Goal: Transaction & Acquisition: Purchase product/service

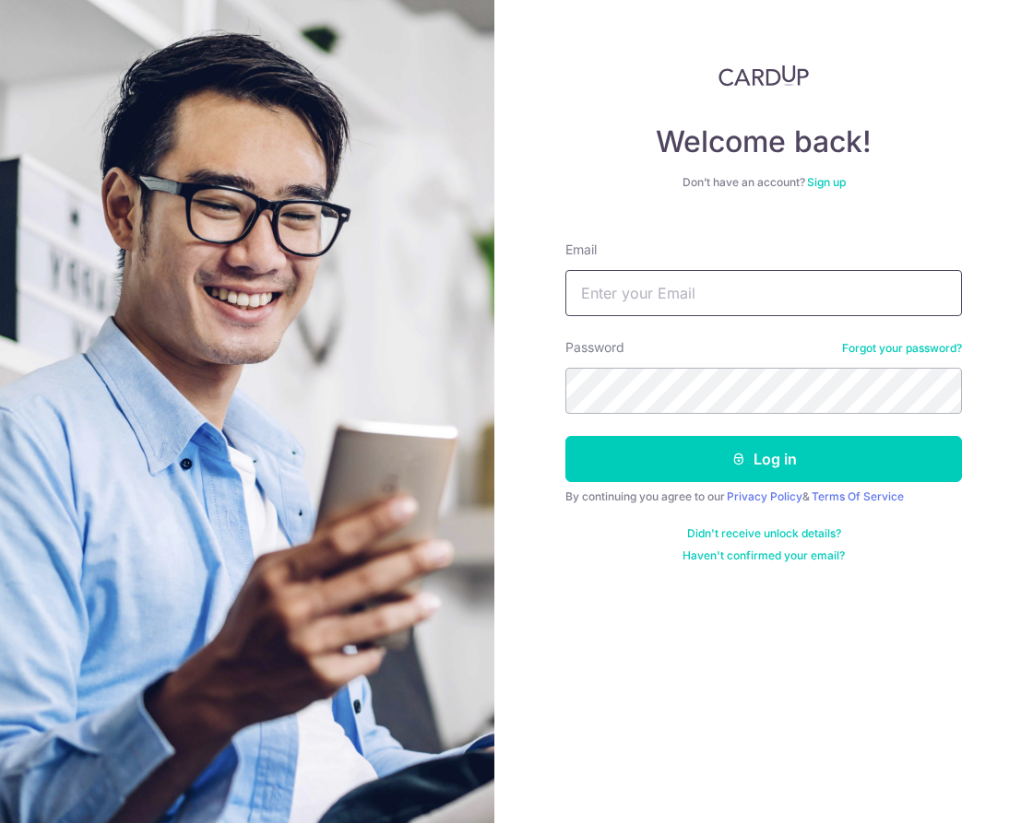
click at [626, 311] on input "Email" at bounding box center [763, 293] width 396 height 46
type input "[EMAIL_ADDRESS][DOMAIN_NAME]"
click at [565, 436] on button "Log in" at bounding box center [763, 459] width 396 height 46
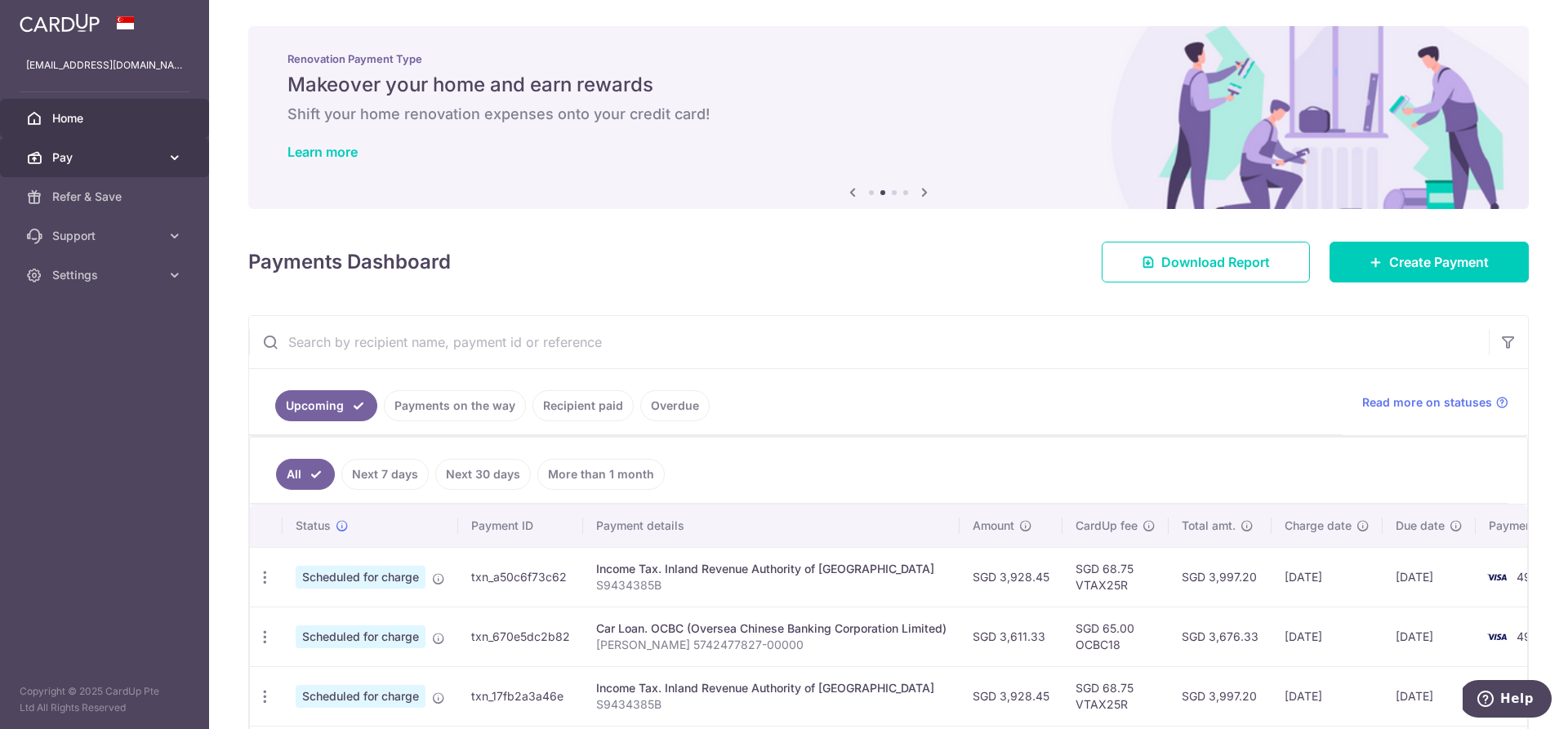
click at [162, 143] on link "Pay" at bounding box center [105, 158] width 209 height 39
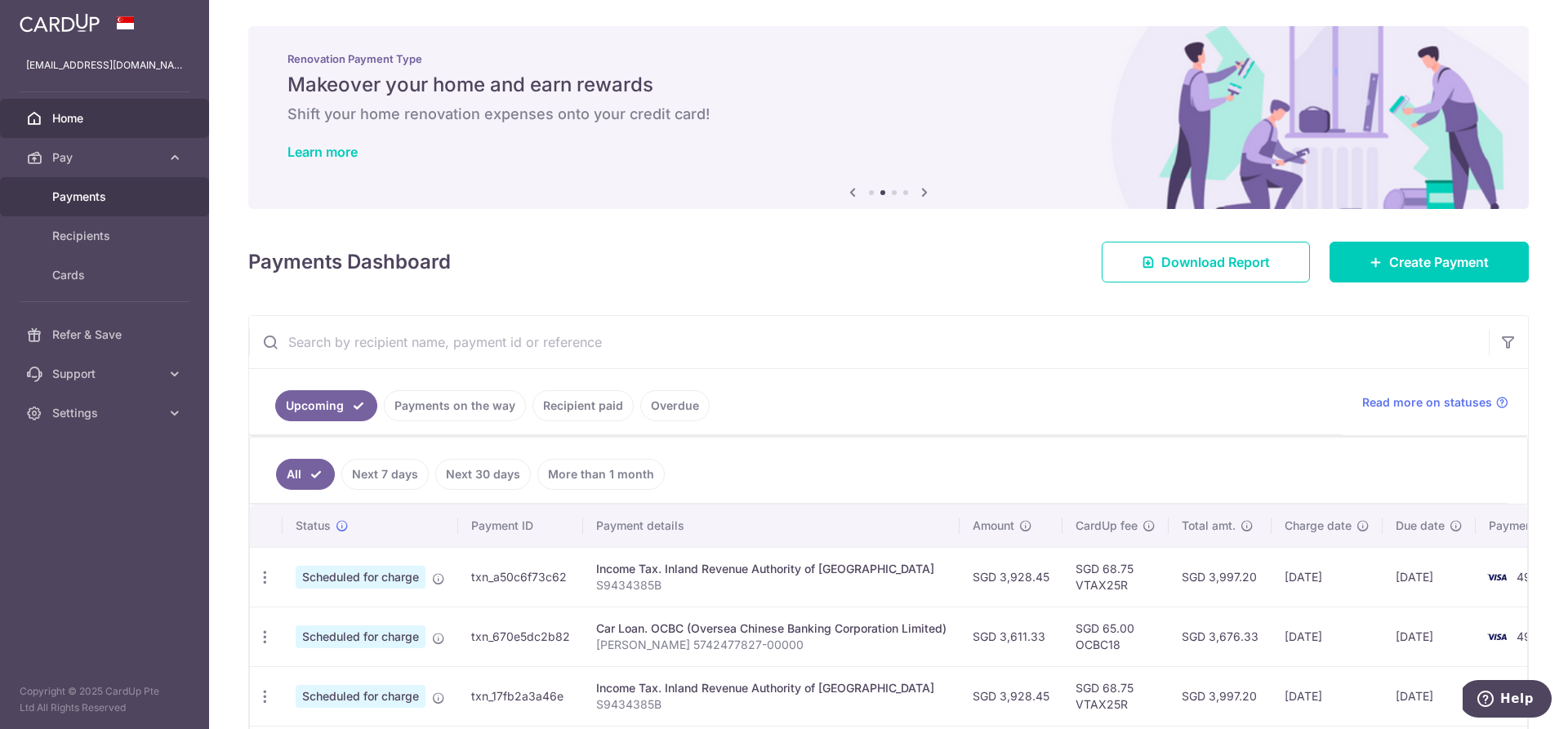
click at [74, 198] on span "Payments" at bounding box center [106, 197] width 108 height 16
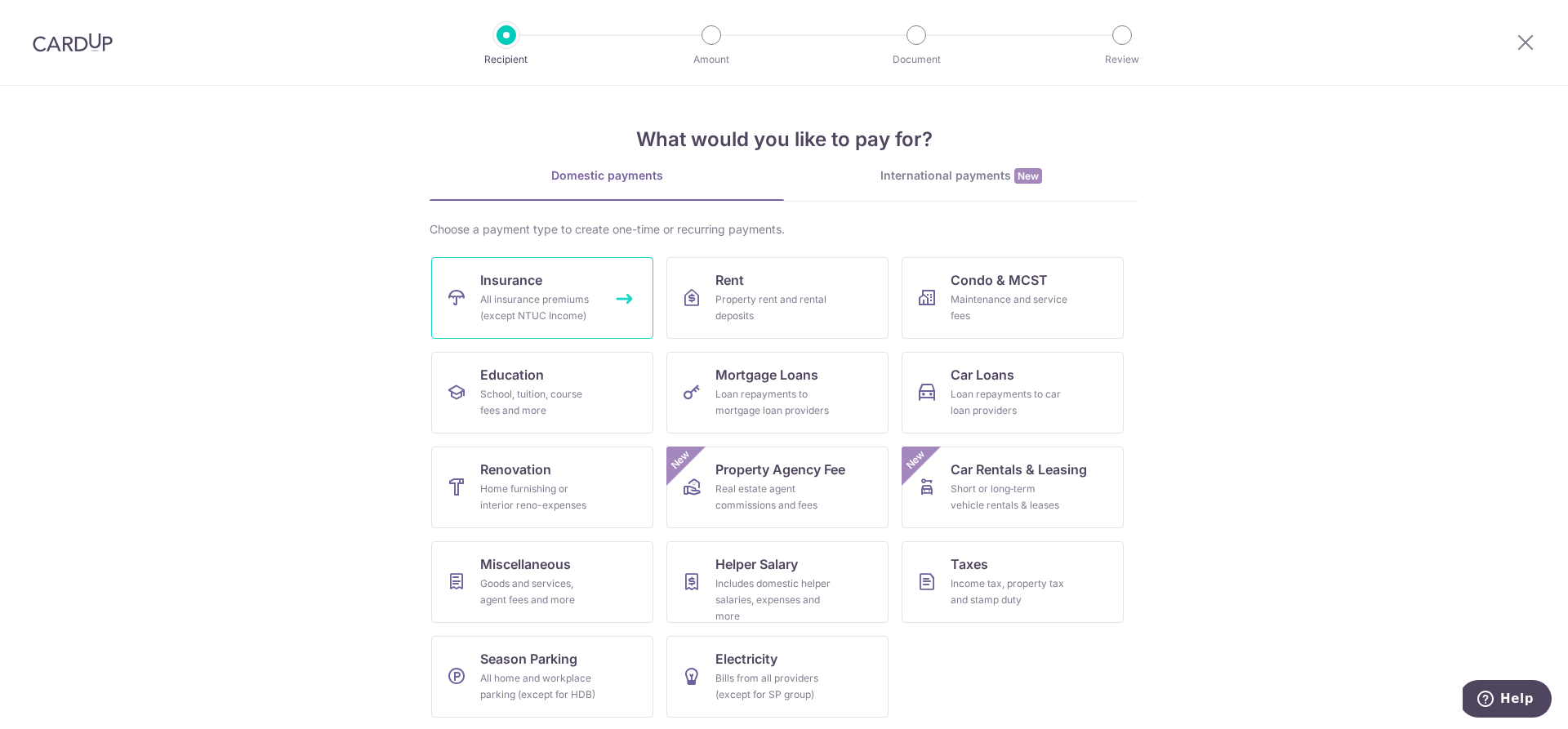
click at [536, 308] on div "All insurance premiums (except NTUC Income)" at bounding box center [539, 307] width 118 height 33
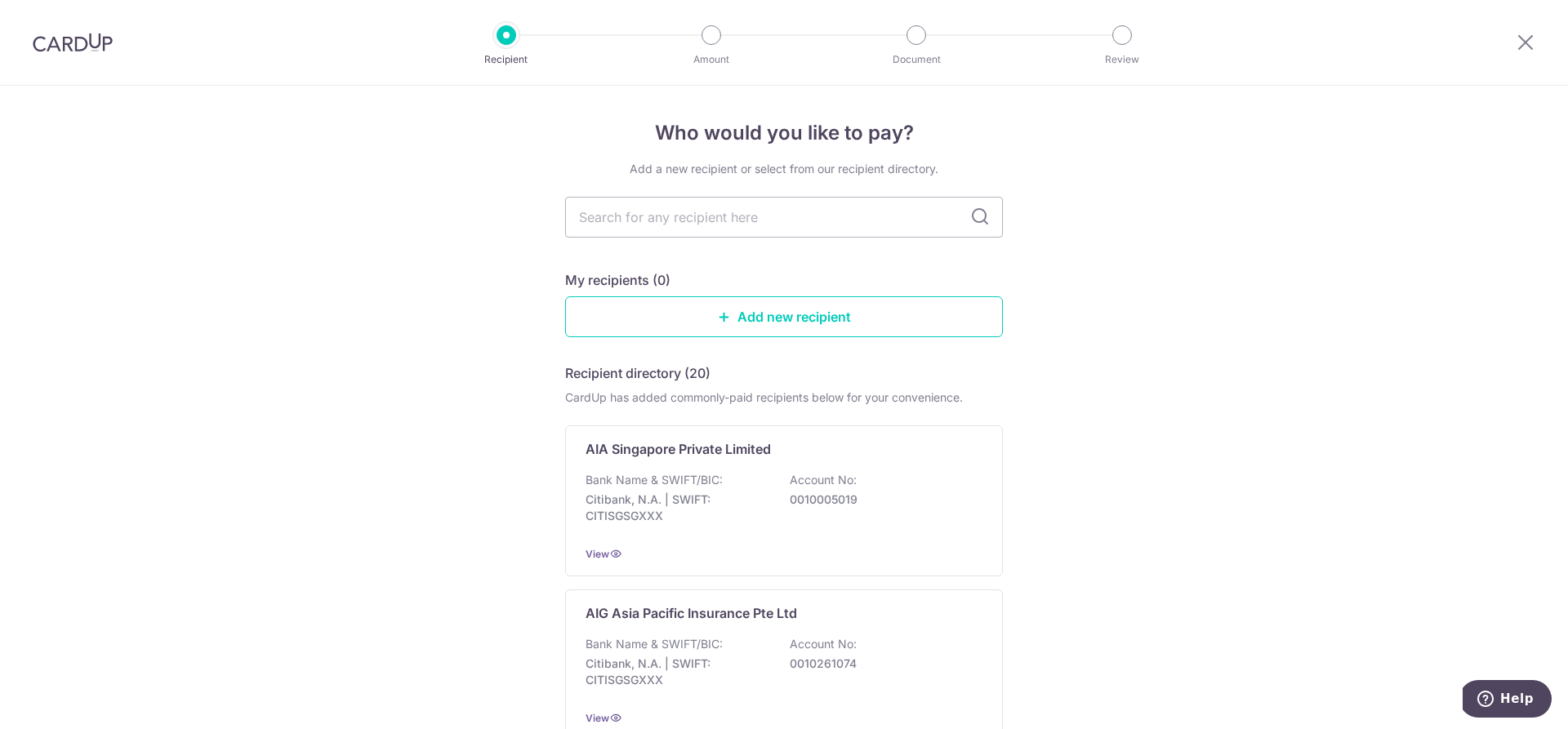
click at [78, 47] on img at bounding box center [73, 43] width 80 height 19
